Goal: Check status: Check status

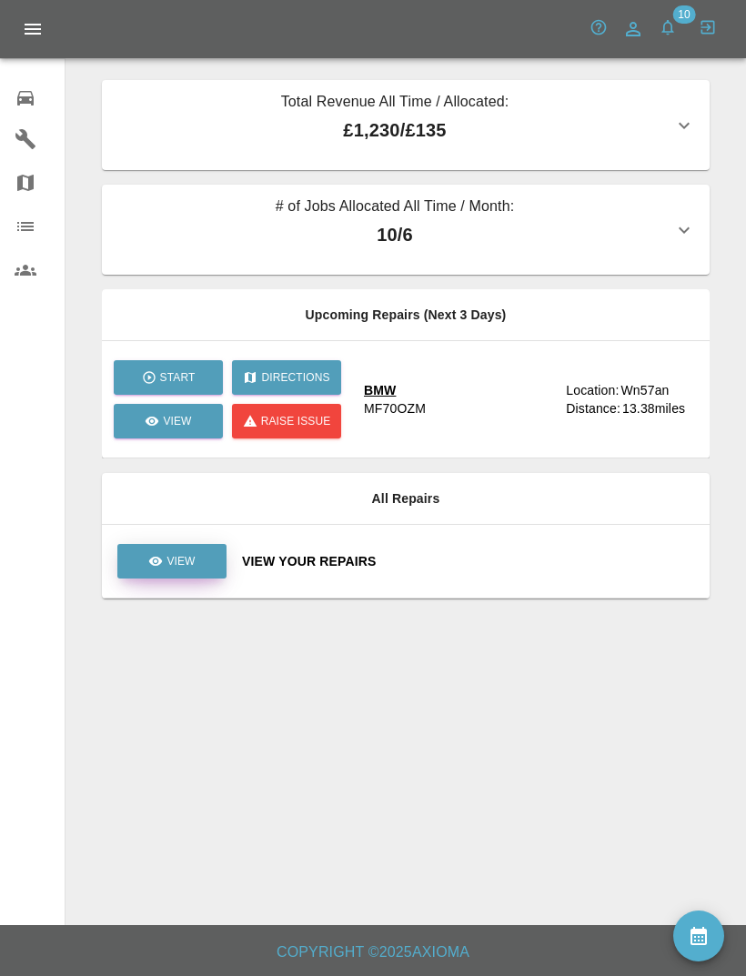
click at [185, 557] on p "View" at bounding box center [180, 561] width 28 height 16
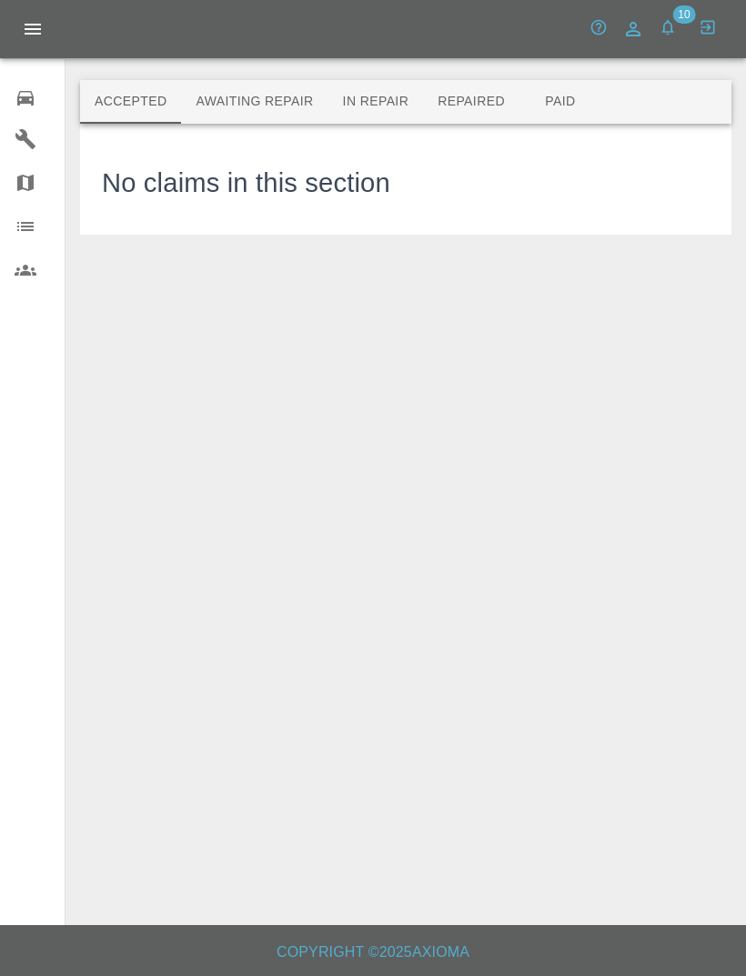
click at [242, 107] on button "Awaiting Repair" at bounding box center [254, 102] width 146 height 44
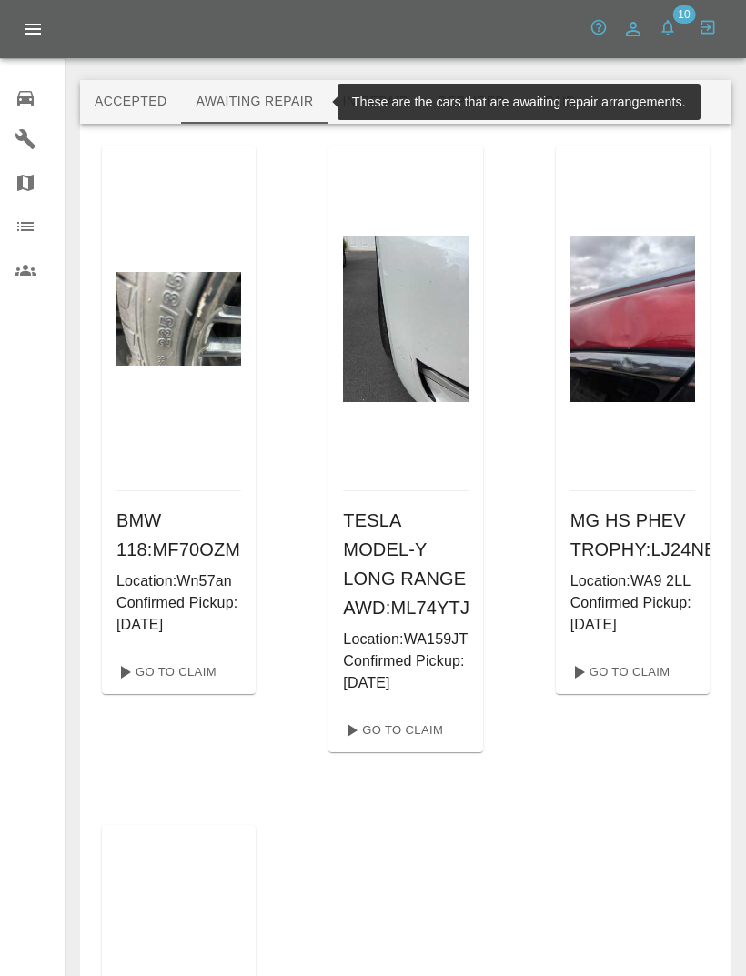
click at [405, 109] on button "In Repair" at bounding box center [376, 102] width 96 height 44
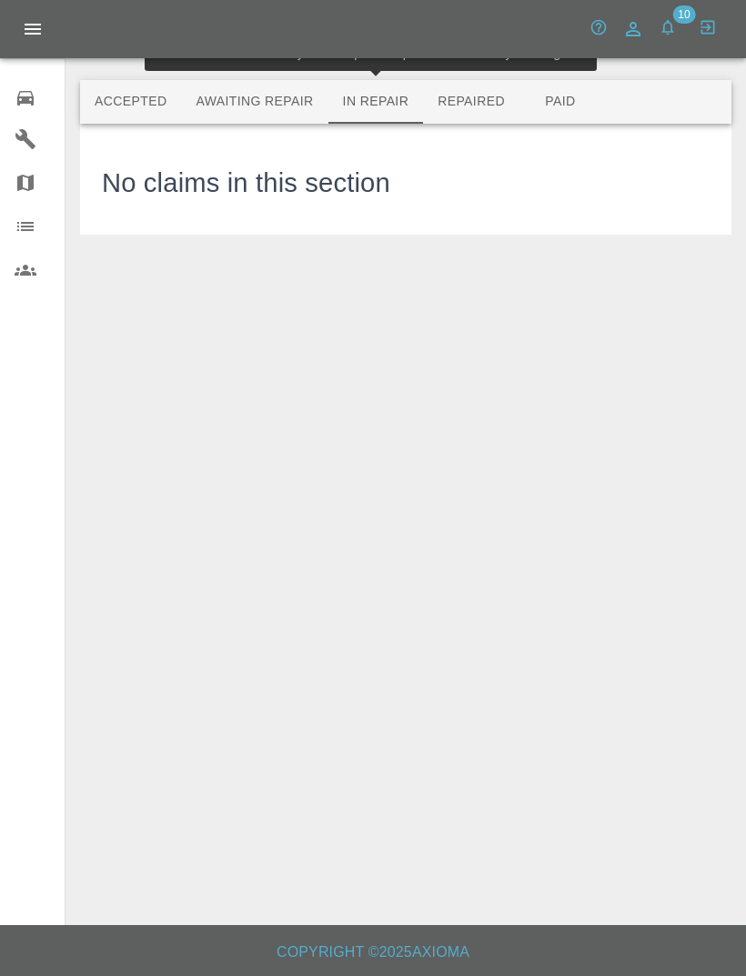
click at [483, 101] on button "Repaired" at bounding box center [471, 102] width 96 height 44
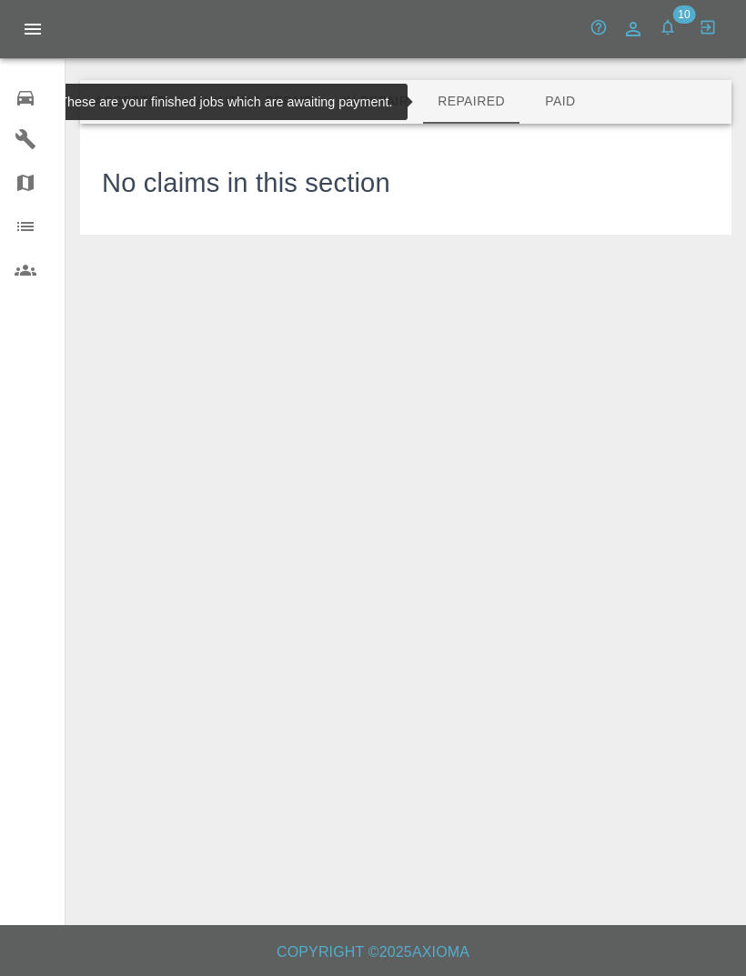
click at [580, 99] on button "Paid" at bounding box center [561, 102] width 82 height 44
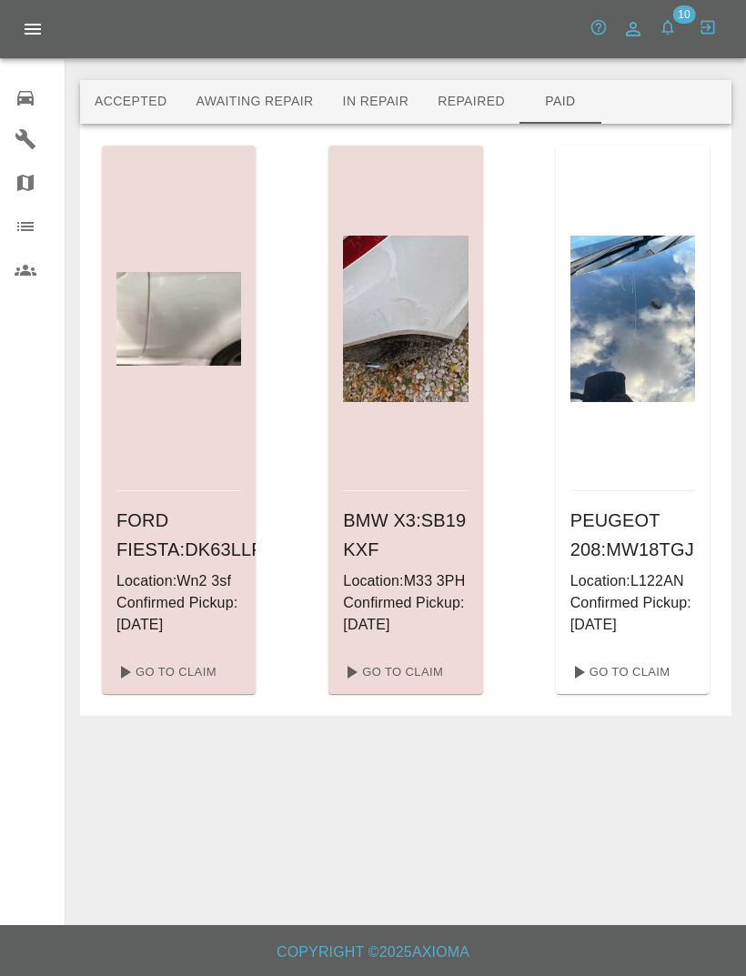
click at [655, 564] on h6 "PEUGEOT 208 : MW18TGJ" at bounding box center [632, 535] width 125 height 58
click at [644, 687] on link "Go To Claim" at bounding box center [619, 672] width 112 height 29
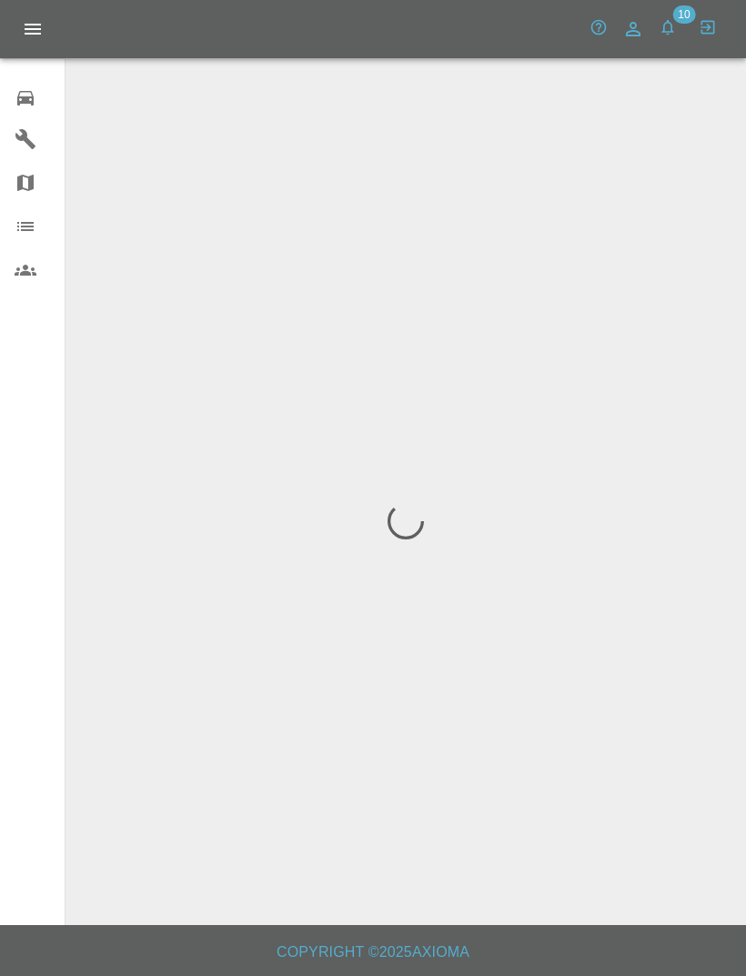
click at [643, 704] on div at bounding box center [405, 521] width 651 height 882
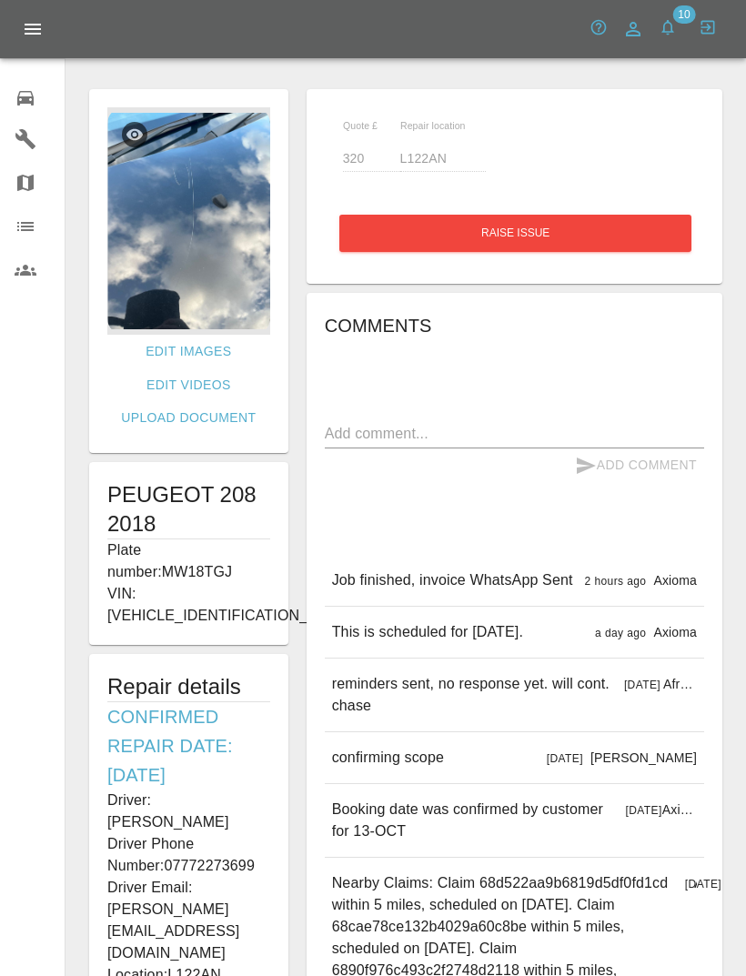
click at [24, 92] on icon at bounding box center [25, 98] width 16 height 15
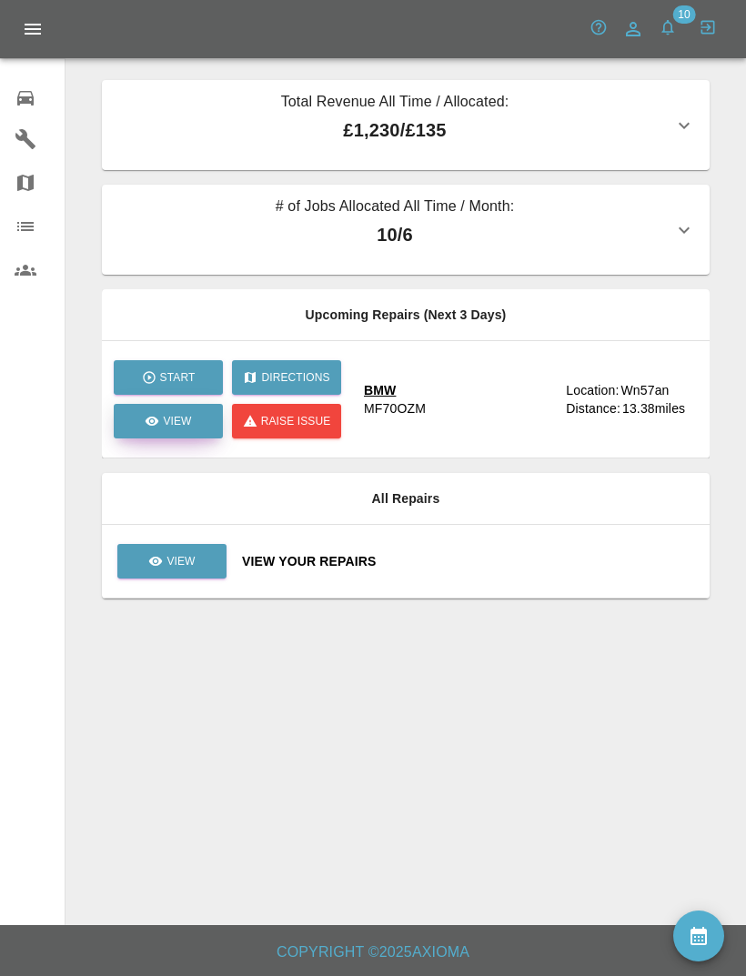
click at [176, 429] on link "View" at bounding box center [168, 421] width 109 height 35
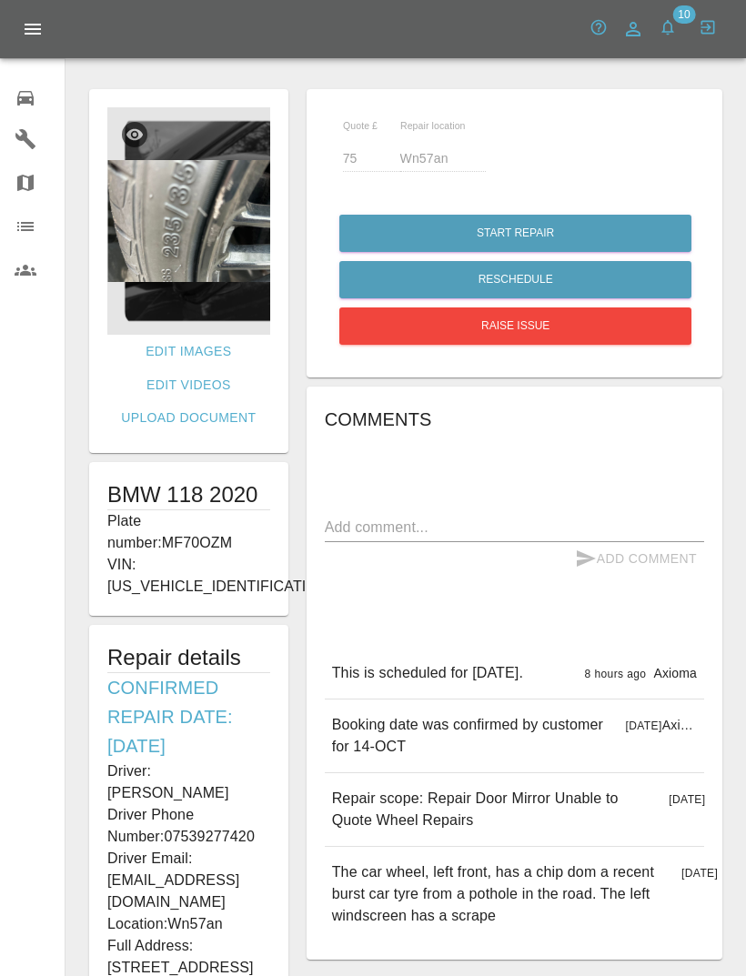
click at [10, 76] on link "0 Repair home" at bounding box center [32, 96] width 65 height 44
